Goal: Task Accomplishment & Management: Use online tool/utility

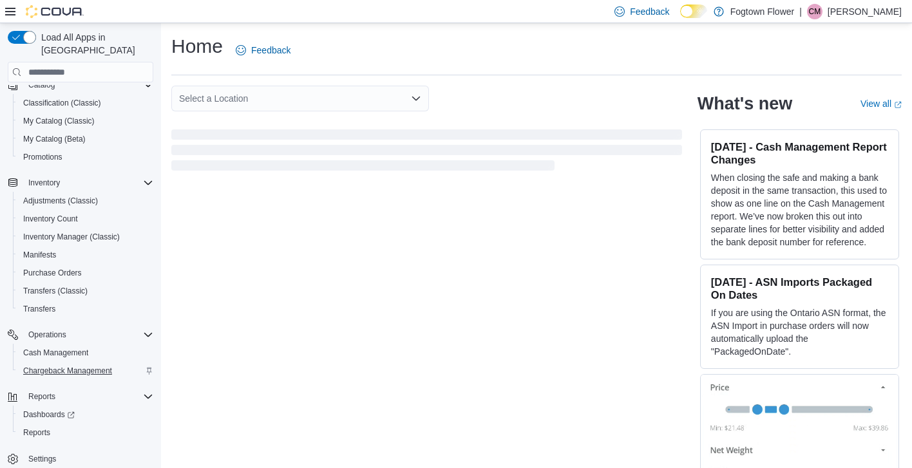
scroll to position [93, 0]
click at [59, 346] on span "Cash Management" at bounding box center [55, 352] width 65 height 15
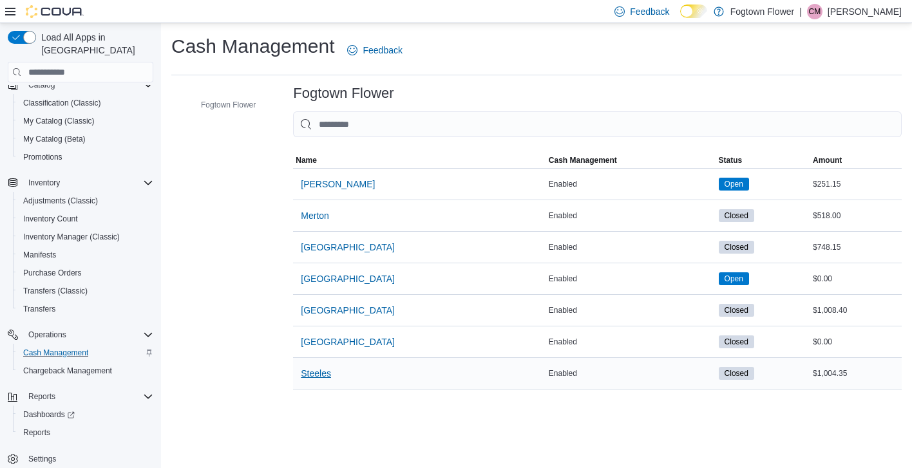
click at [310, 375] on span "Steeles" at bounding box center [316, 373] width 30 height 13
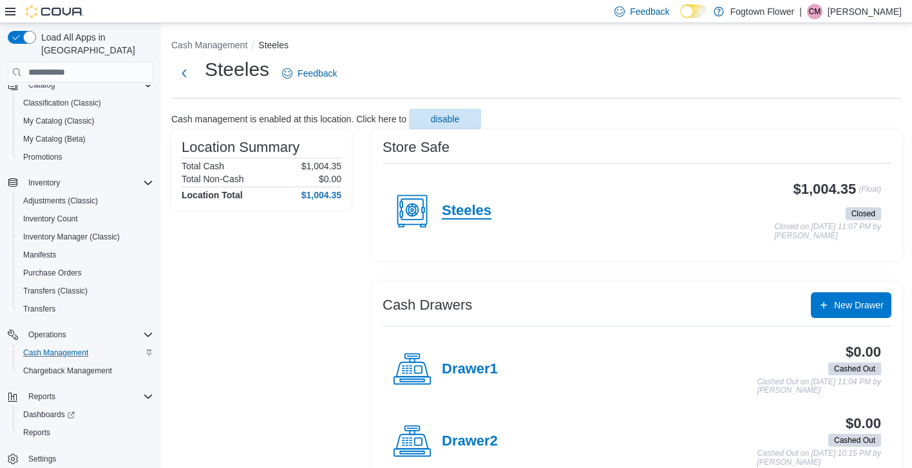
click at [464, 211] on h4 "Steeles" at bounding box center [467, 211] width 50 height 17
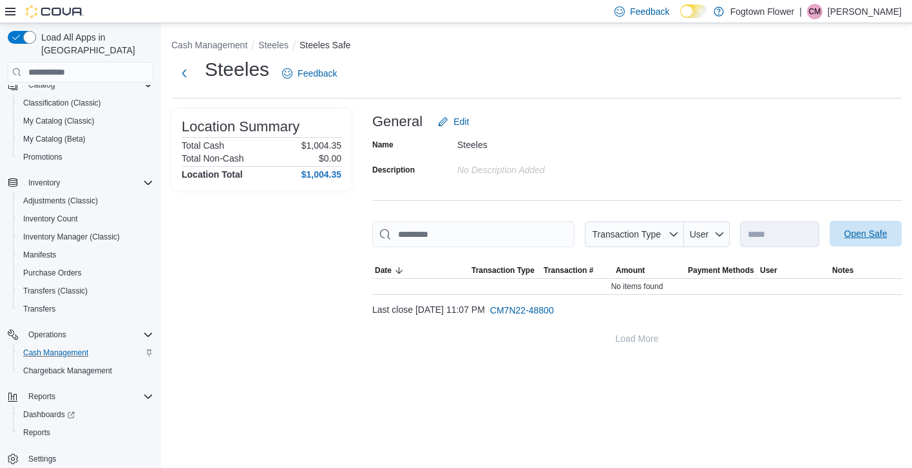
click at [849, 229] on span "Open Safe" at bounding box center [865, 233] width 43 height 13
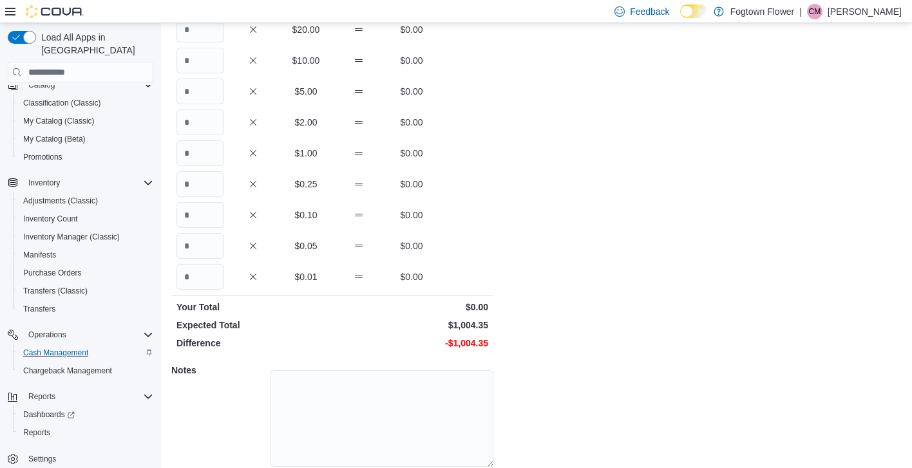
scroll to position [182, 0]
click at [192, 151] on input "Quantity" at bounding box center [200, 151] width 48 height 26
type input "****"
click at [207, 270] on input "Quantity" at bounding box center [200, 275] width 48 height 26
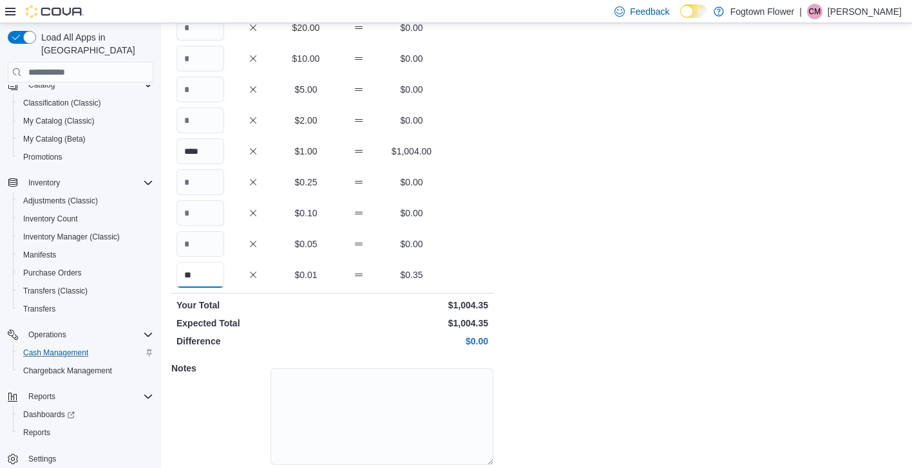
type input "**"
click at [558, 223] on div "Cash Management Steeles Open Safe Steeles : Open Safe Feedback Quantity Currenc…" at bounding box center [536, 177] width 751 height 671
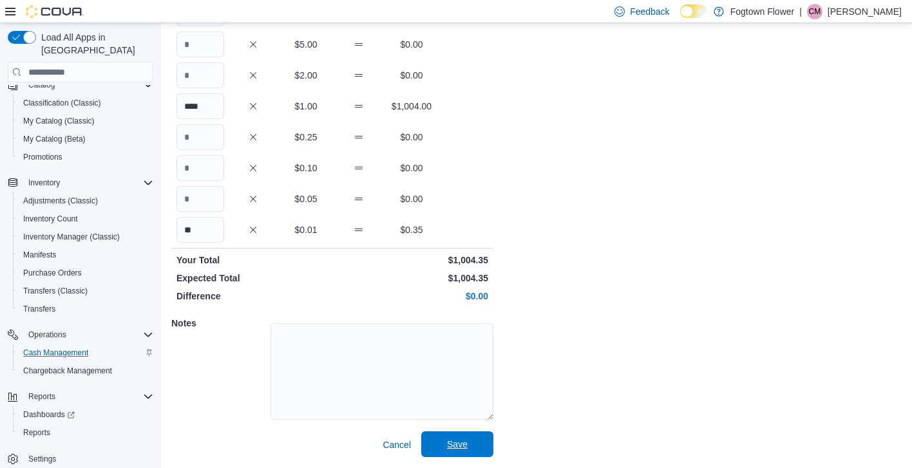
scroll to position [226, 0]
click at [454, 456] on span "Save" at bounding box center [457, 445] width 57 height 26
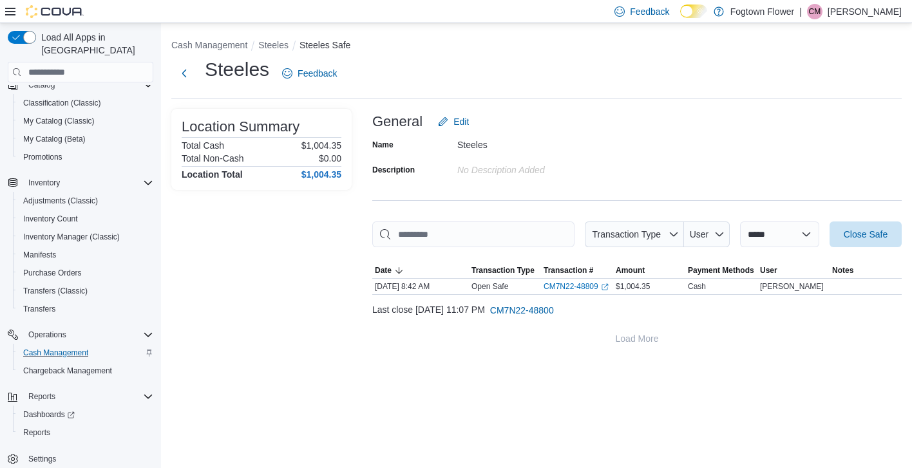
click at [324, 52] on ol "Cash Management Steeles Steeles Safe" at bounding box center [536, 46] width 730 height 15
click at [317, 47] on button "Steeles Safe" at bounding box center [324, 45] width 51 height 10
click at [335, 49] on button "Steeles Safe" at bounding box center [324, 45] width 51 height 10
click at [275, 46] on button "Steeles" at bounding box center [273, 45] width 30 height 10
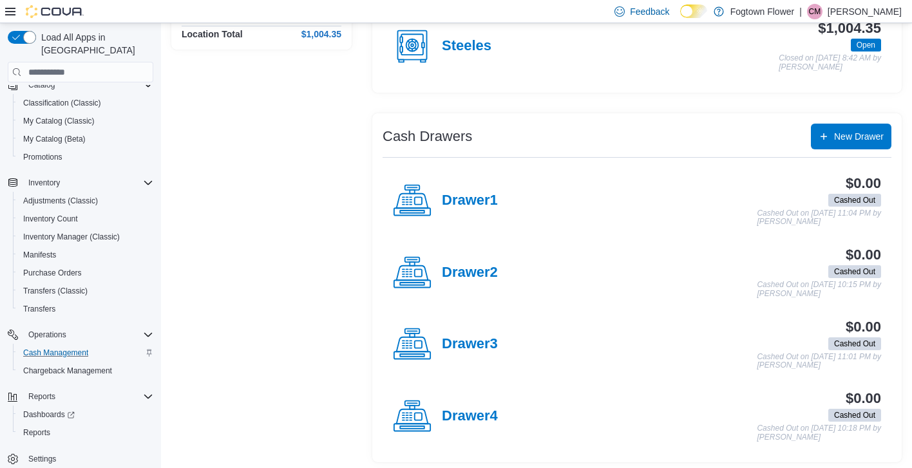
scroll to position [160, 0]
click at [489, 193] on h4 "Drawer1" at bounding box center [470, 201] width 56 height 17
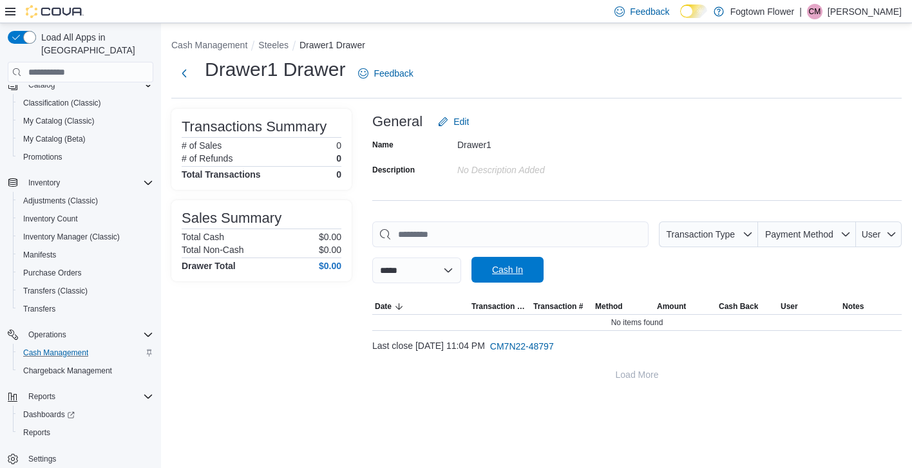
click at [536, 279] on span "Cash In" at bounding box center [507, 270] width 57 height 26
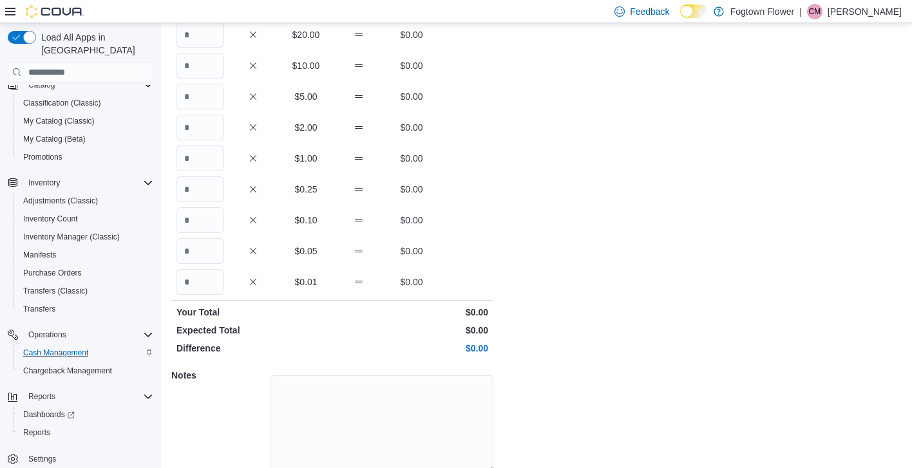
scroll to position [175, 0]
click at [202, 162] on input "Quantity" at bounding box center [200, 158] width 48 height 26
type input "***"
click at [216, 281] on input "Quantity" at bounding box center [200, 281] width 48 height 26
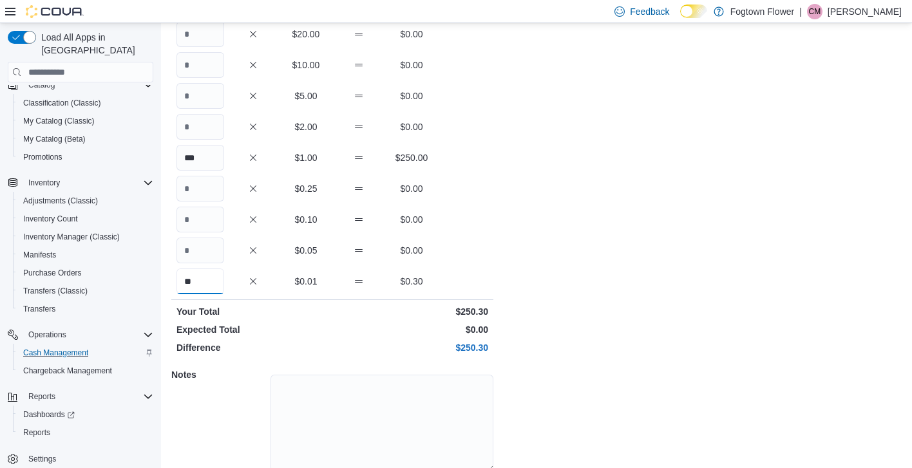
type input "**"
click at [661, 330] on div "Cash Management Drawer1 Cash In Drawer1 : Cash In Feedback Quantity Currency To…" at bounding box center [536, 183] width 751 height 671
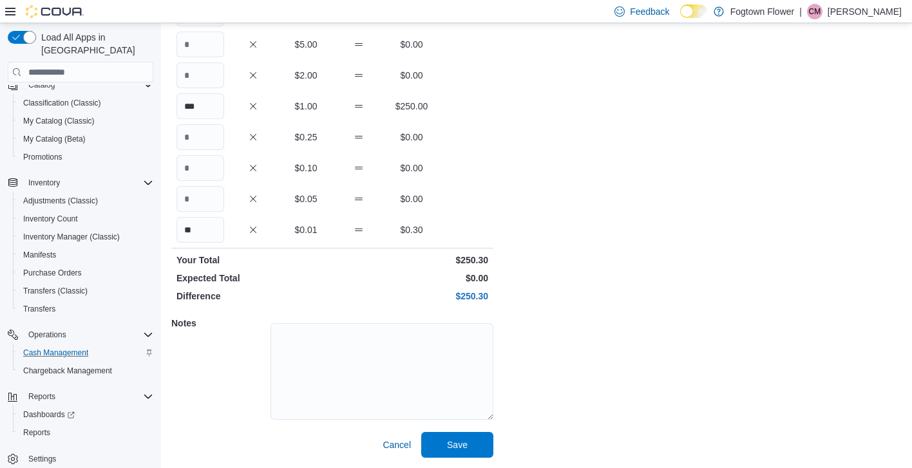
scroll to position [226, 0]
click at [478, 454] on span "Save" at bounding box center [457, 445] width 57 height 26
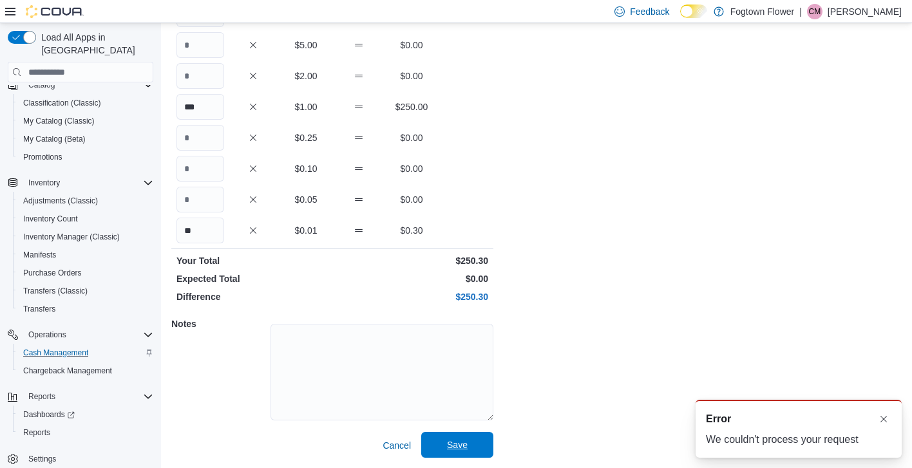
click at [460, 448] on span "Save" at bounding box center [457, 444] width 21 height 13
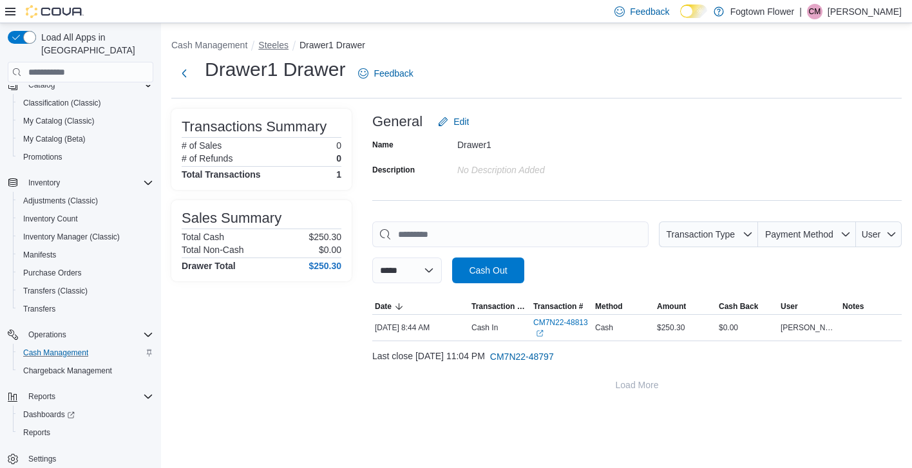
click at [264, 44] on button "Steeles" at bounding box center [273, 45] width 30 height 10
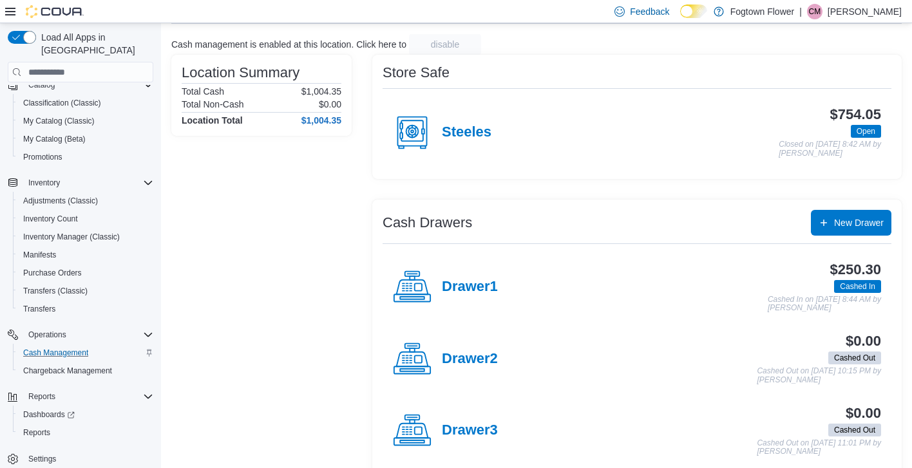
scroll to position [75, 0]
click at [483, 350] on h4 "Drawer2" at bounding box center [470, 358] width 56 height 17
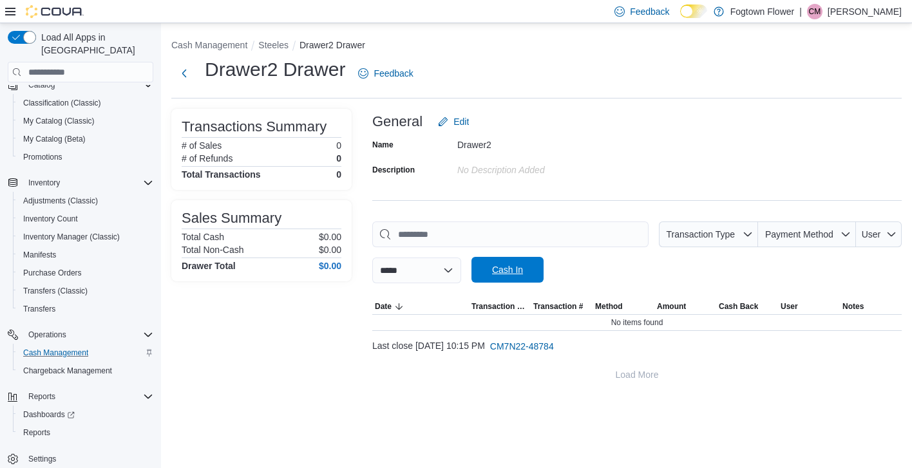
click at [512, 261] on span "Cash In" at bounding box center [507, 270] width 57 height 26
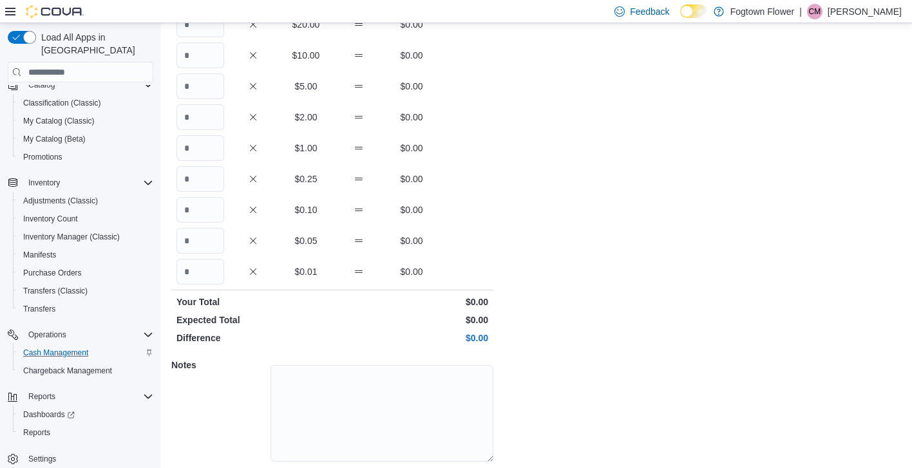
scroll to position [186, 0]
click at [196, 147] on input "Quantity" at bounding box center [200, 147] width 48 height 26
type input "***"
click at [205, 272] on input "Quantity" at bounding box center [200, 271] width 48 height 26
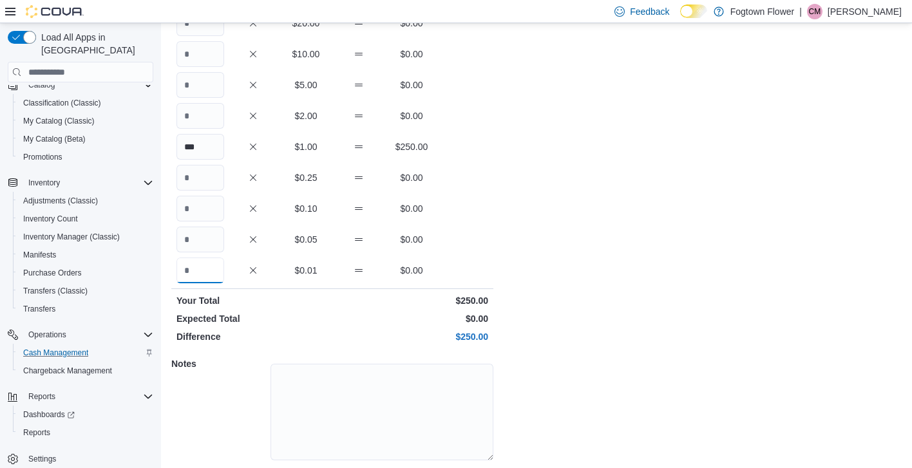
click at [205, 272] on input "Quantity" at bounding box center [200, 271] width 48 height 26
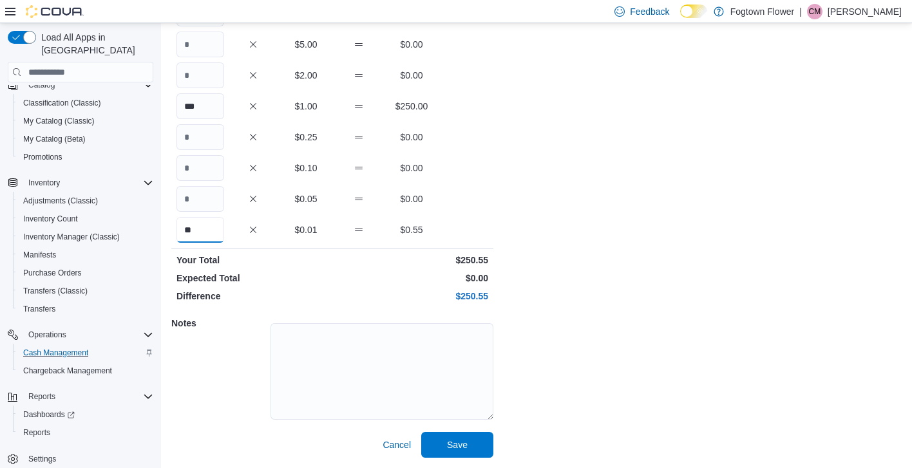
scroll to position [226, 0]
type input "**"
click at [474, 449] on span "Save" at bounding box center [457, 445] width 57 height 26
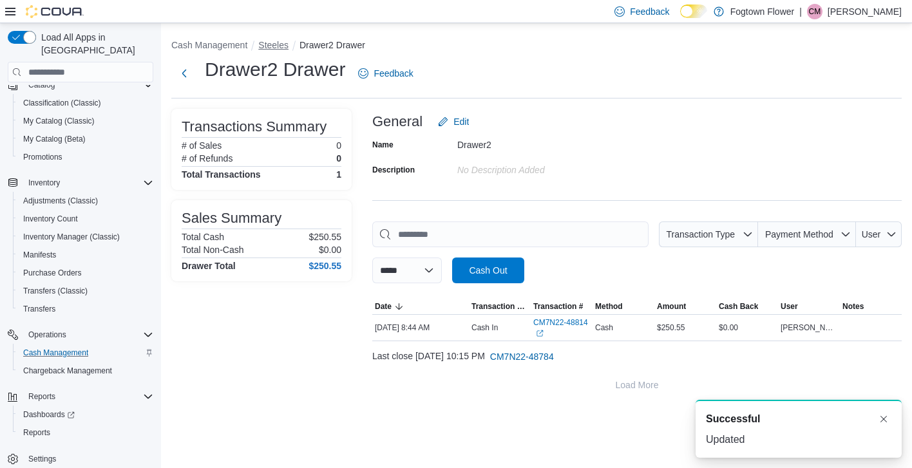
click at [270, 50] on button "Steeles" at bounding box center [273, 45] width 30 height 10
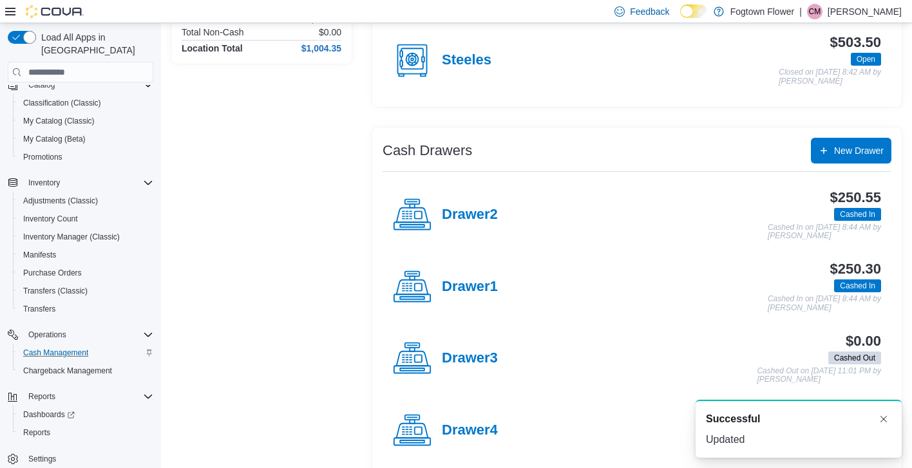
scroll to position [160, 0]
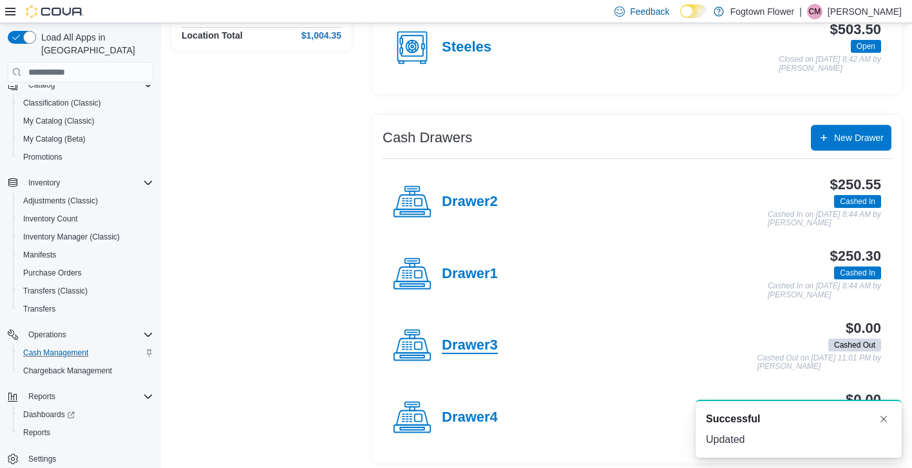
click at [477, 337] on h4 "Drawer3" at bounding box center [470, 345] width 56 height 17
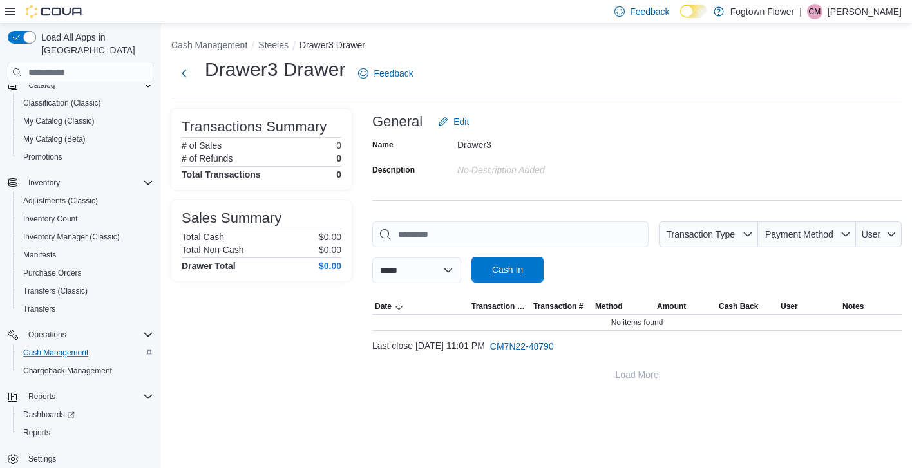
click at [536, 263] on span "Cash In" at bounding box center [507, 270] width 57 height 26
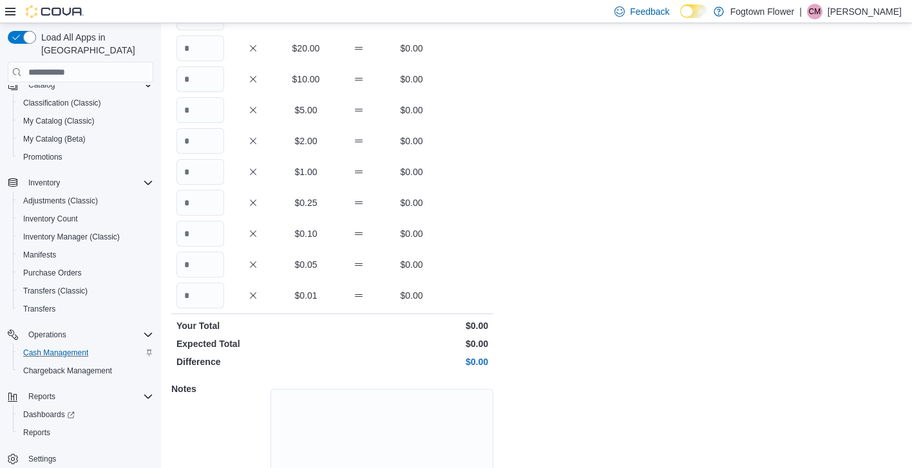
scroll to position [166, 0]
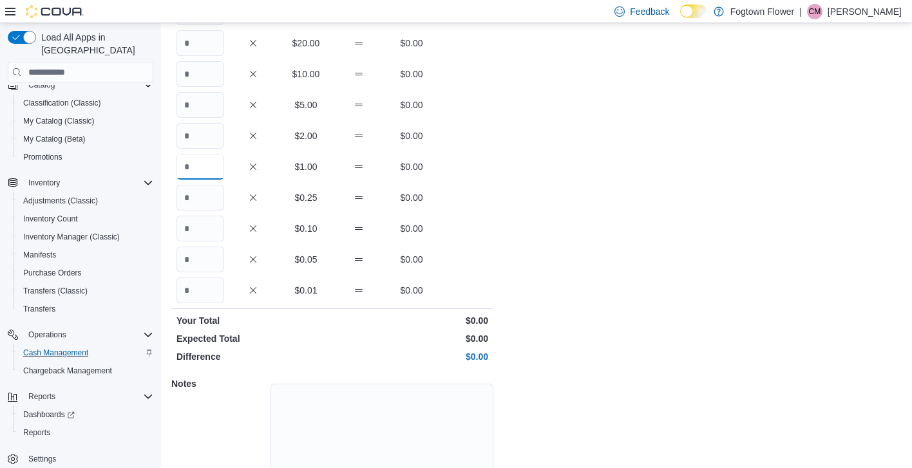
click at [190, 174] on input "Quantity" at bounding box center [200, 167] width 48 height 26
type input "***"
click at [213, 288] on input "Quantity" at bounding box center [200, 290] width 48 height 26
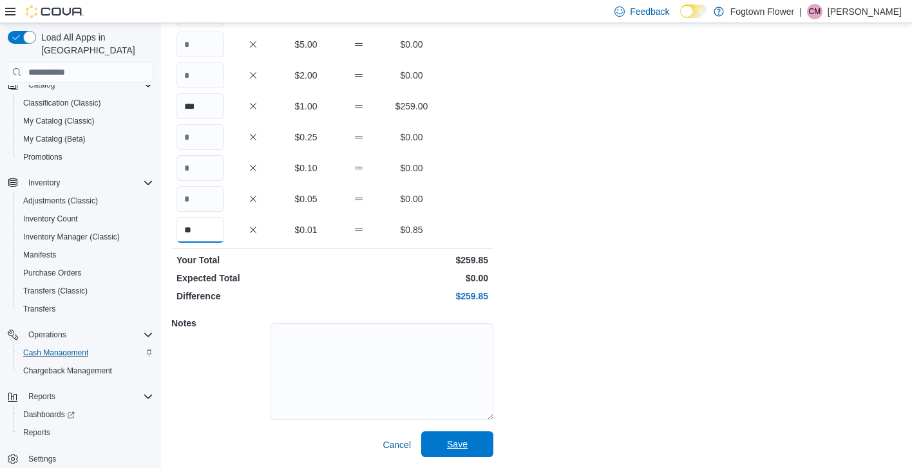
scroll to position [226, 0]
type input "**"
click at [467, 455] on span "Save" at bounding box center [457, 445] width 57 height 26
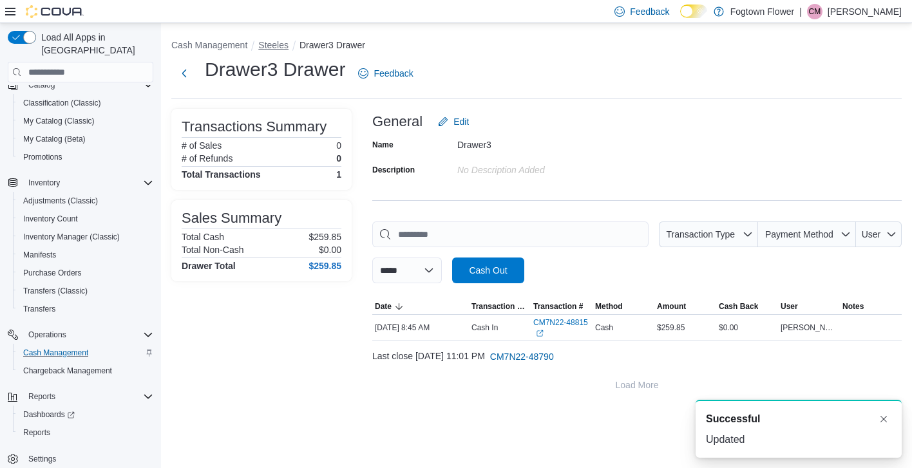
click at [268, 46] on button "Steeles" at bounding box center [273, 45] width 30 height 10
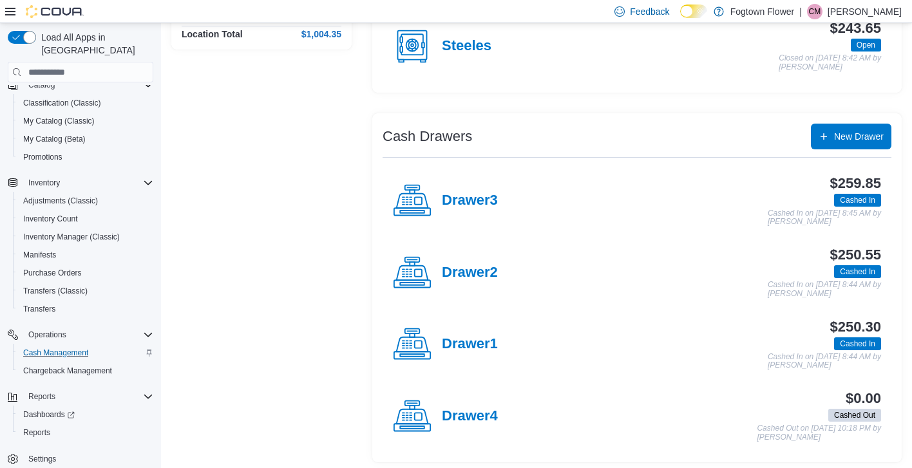
scroll to position [160, 0]
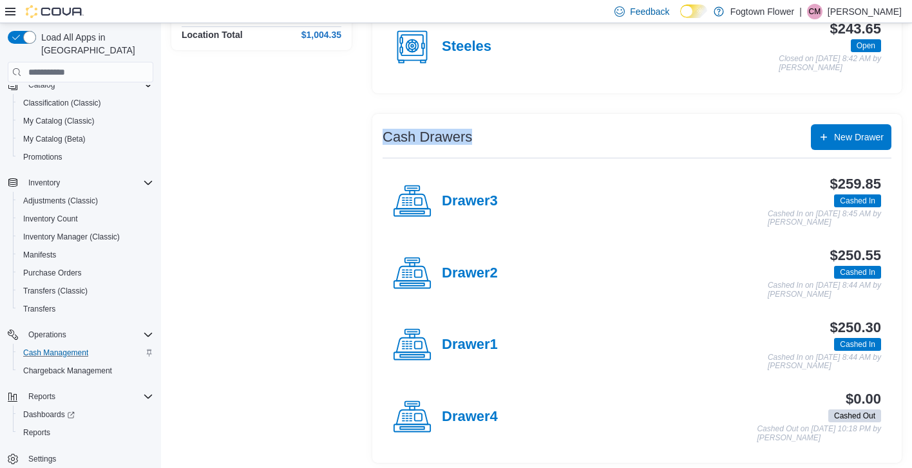
drag, startPoint x: 480, startPoint y: 140, endPoint x: 380, endPoint y: 138, distance: 99.1
click at [380, 138] on div "Cash Drawers New Drawer Drawer3 $259.85 Cashed In Cashed In on October 12, 2025…" at bounding box center [636, 289] width 529 height 350
click at [544, 134] on div "Cash Drawers New Drawer" at bounding box center [636, 137] width 509 height 26
